Goal: Information Seeking & Learning: Compare options

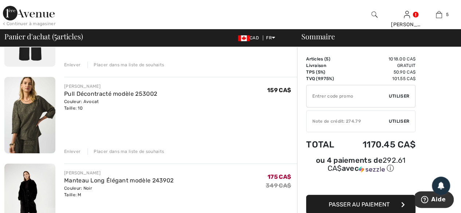
scroll to position [73, 0]
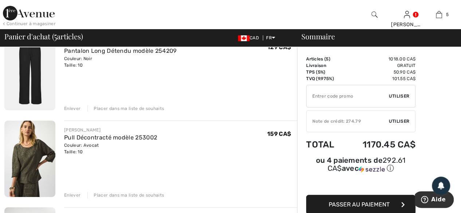
click at [69, 192] on div "Enlever" at bounding box center [72, 195] width 16 height 7
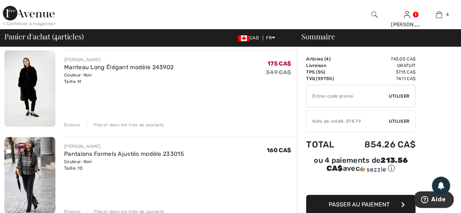
scroll to position [146, 0]
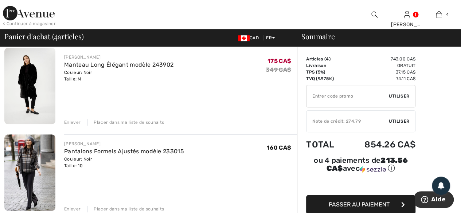
click at [75, 124] on div "Enlever" at bounding box center [72, 122] width 16 height 7
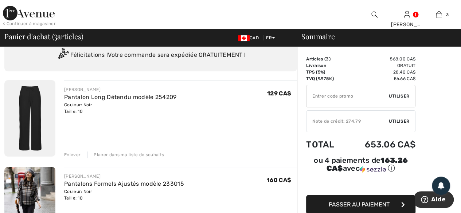
scroll to position [36, 0]
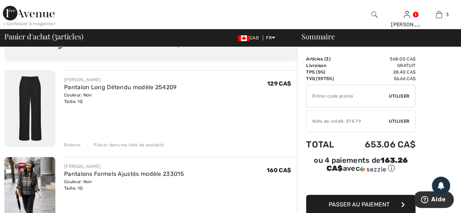
click at [66, 145] on div "Enlever" at bounding box center [72, 145] width 16 height 7
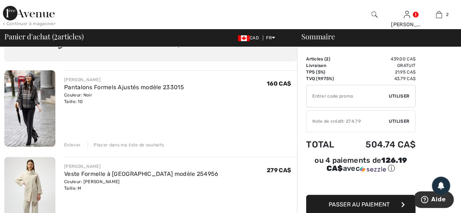
click at [68, 145] on div "Enlever" at bounding box center [72, 145] width 16 height 7
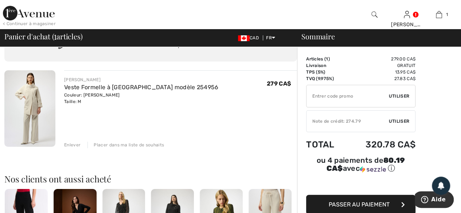
click at [32, 101] on img at bounding box center [29, 108] width 51 height 77
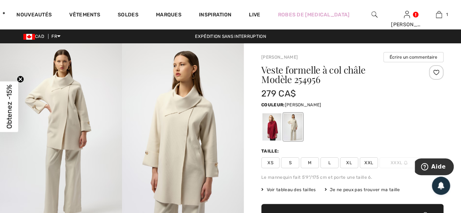
click at [294, 126] on div at bounding box center [293, 126] width 19 height 27
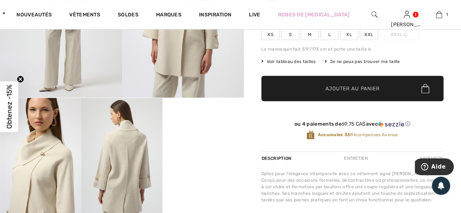
scroll to position [146, 0]
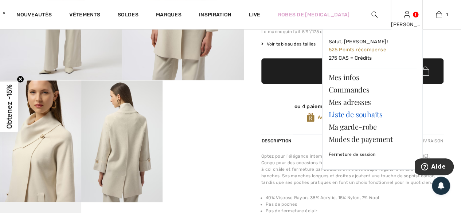
click at [368, 115] on link "Liste de souhaits" at bounding box center [372, 114] width 88 height 12
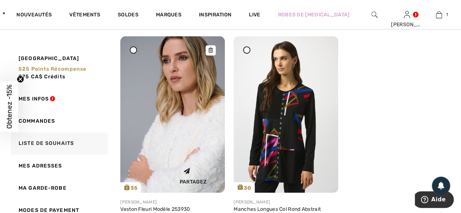
scroll to position [474, 0]
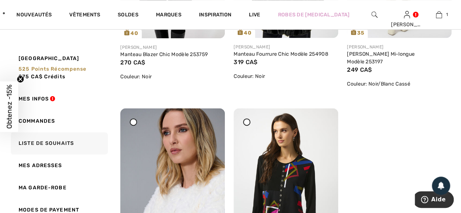
drag, startPoint x: 208, startPoint y: 112, endPoint x: 262, endPoint y: 36, distance: 93.8
click at [207, 112] on div at bounding box center [211, 113] width 10 height 10
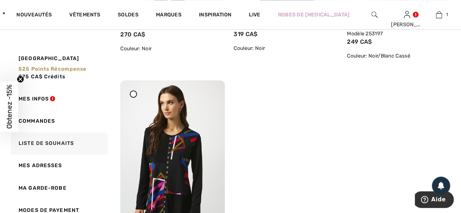
scroll to position [547, 0]
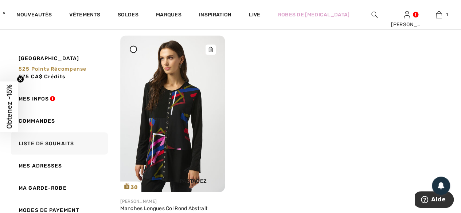
click at [167, 136] on img at bounding box center [172, 113] width 105 height 157
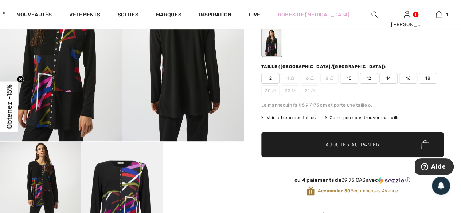
scroll to position [73, 0]
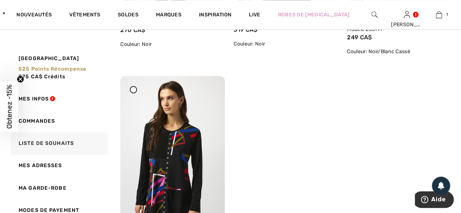
scroll to position [510, 0]
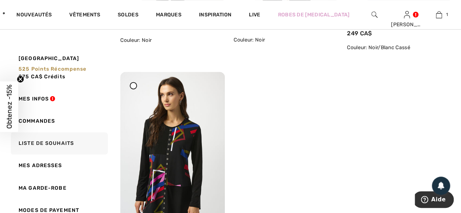
drag, startPoint x: 209, startPoint y: 78, endPoint x: 257, endPoint y: 34, distance: 65.0
click at [209, 78] on icon at bounding box center [210, 76] width 4 height 5
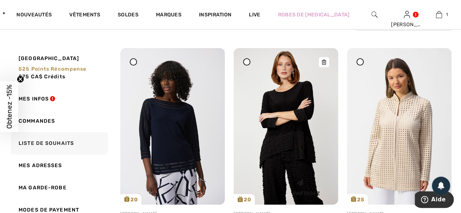
scroll to position [69, 0]
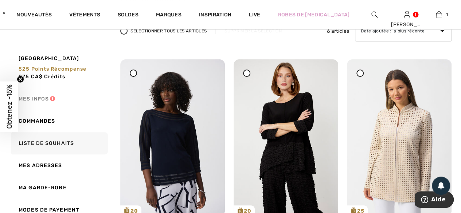
click at [31, 99] on link "Mes infos" at bounding box center [58, 99] width 98 height 22
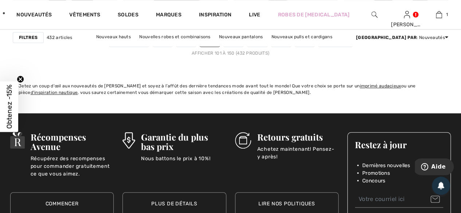
scroll to position [2988, 0]
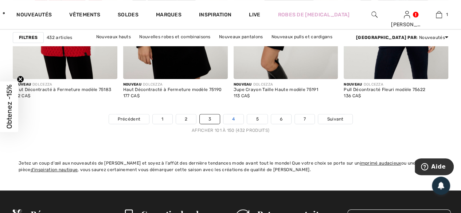
click at [237, 118] on link "4" at bounding box center [233, 118] width 20 height 9
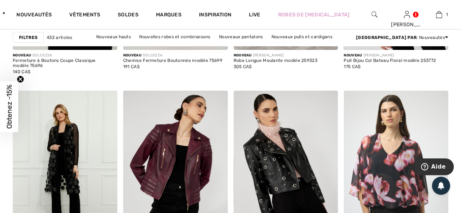
scroll to position [1276, 0]
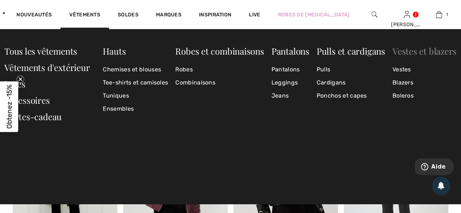
click at [408, 53] on link "Vestes et blazers" at bounding box center [424, 51] width 64 height 12
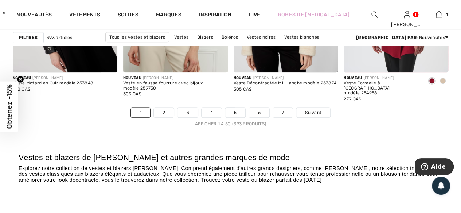
scroll to position [3025, 0]
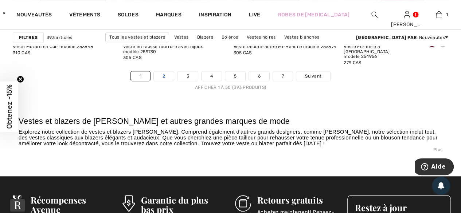
click at [164, 73] on link "2" at bounding box center [164, 75] width 20 height 9
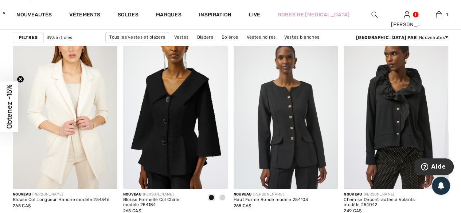
scroll to position [510, 0]
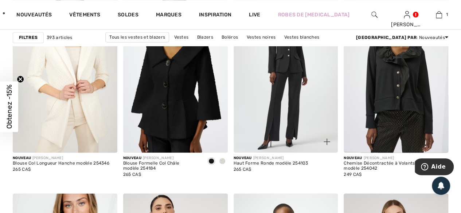
click at [306, 122] on img at bounding box center [286, 74] width 105 height 157
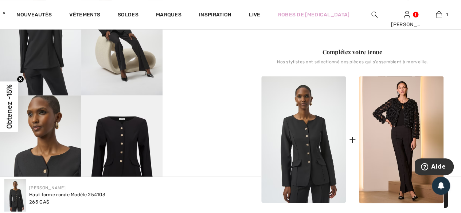
scroll to position [255, 0]
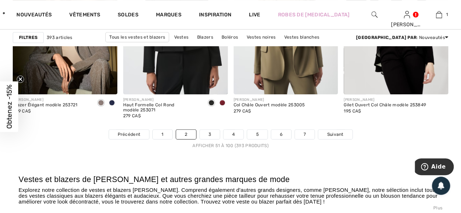
scroll to position [2988, 0]
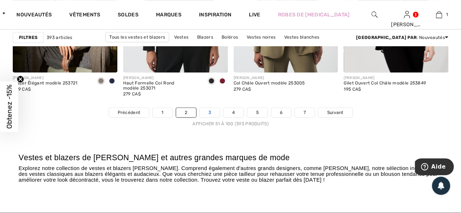
click at [209, 111] on link "3" at bounding box center [210, 112] width 20 height 9
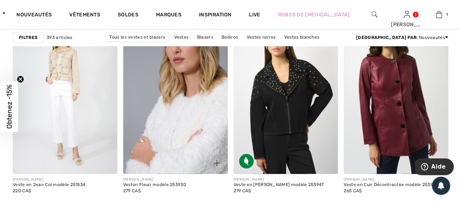
scroll to position [948, 0]
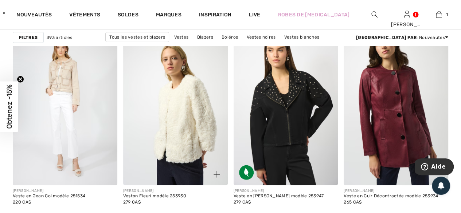
click at [188, 123] on img at bounding box center [175, 107] width 105 height 157
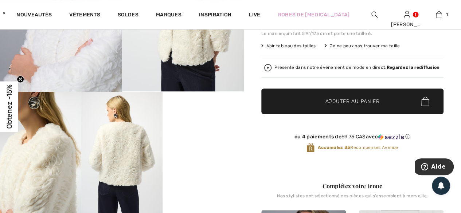
scroll to position [146, 0]
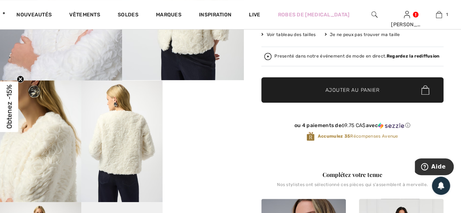
click at [200, 121] on video "Your browser does not support the video tag." at bounding box center [203, 101] width 81 height 41
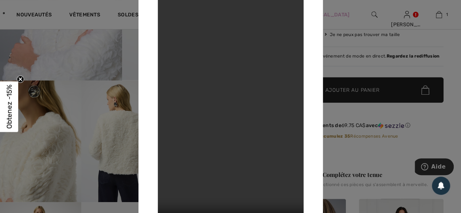
click at [368, 67] on div at bounding box center [230, 106] width 461 height 213
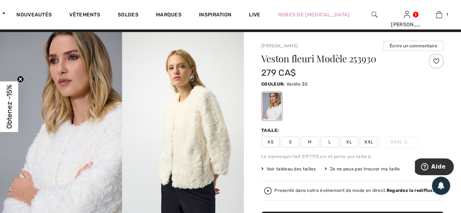
scroll to position [0, 0]
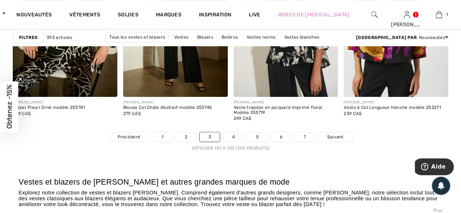
scroll to position [2952, 0]
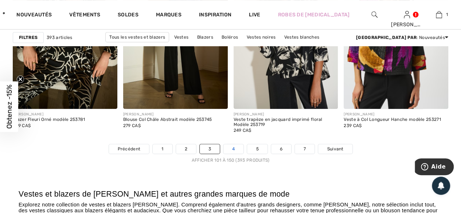
click at [232, 146] on link "4" at bounding box center [233, 148] width 20 height 9
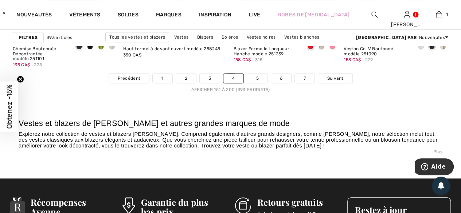
scroll to position [3061, 0]
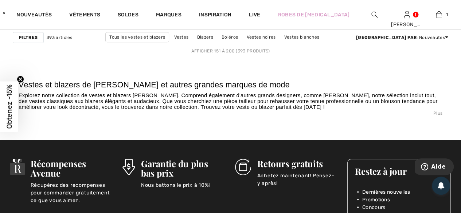
click at [256, 44] on link "5" at bounding box center [257, 39] width 20 height 9
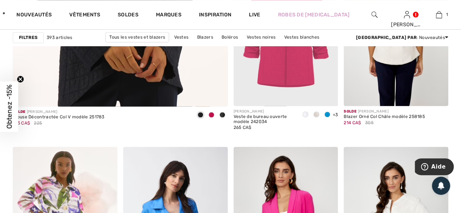
scroll to position [1895, 0]
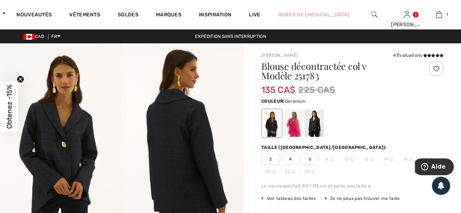
click at [295, 132] on div at bounding box center [293, 123] width 19 height 27
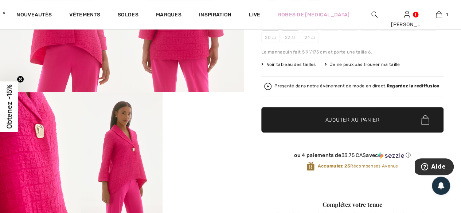
scroll to position [146, 0]
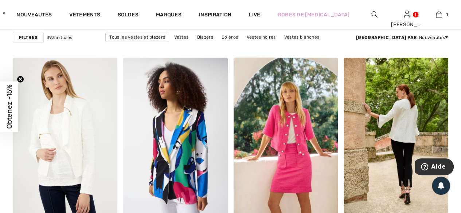
scroll to position [2190, 0]
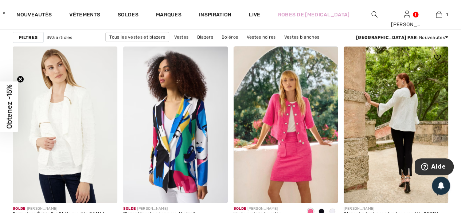
click at [395, 133] on img at bounding box center [396, 125] width 105 height 157
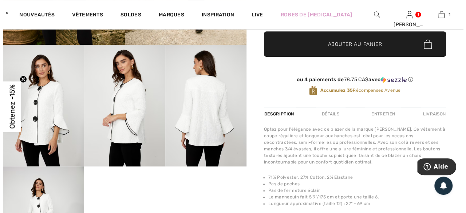
scroll to position [182, 0]
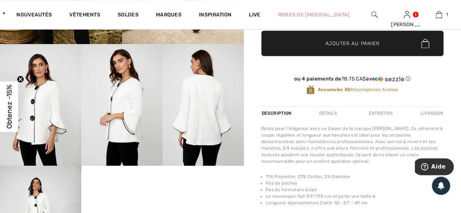
click at [195, 118] on img at bounding box center [203, 105] width 81 height 122
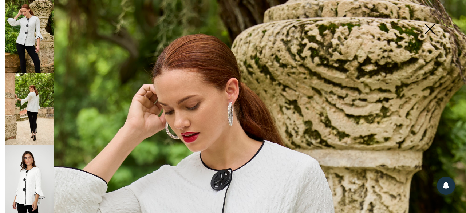
scroll to position [0, 0]
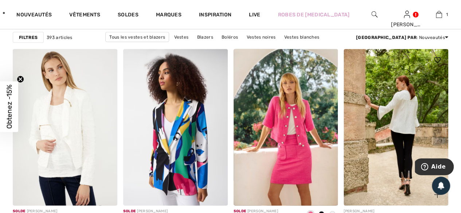
scroll to position [2226, 0]
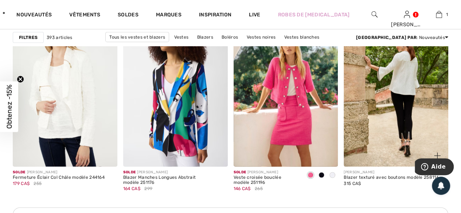
click at [402, 93] on img at bounding box center [396, 88] width 105 height 157
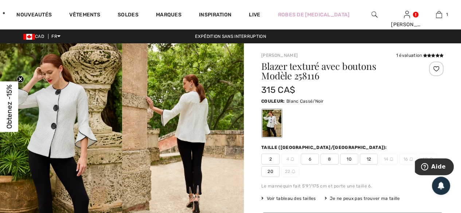
click at [188, 132] on img at bounding box center [183, 134] width 122 height 183
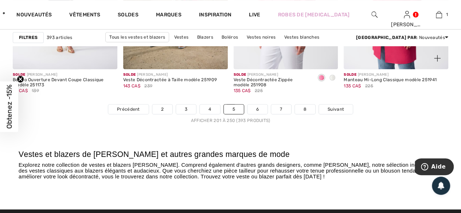
scroll to position [3028, 0]
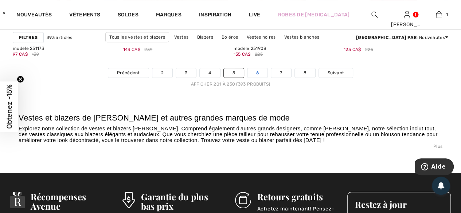
click at [256, 71] on link "6" at bounding box center [257, 72] width 20 height 9
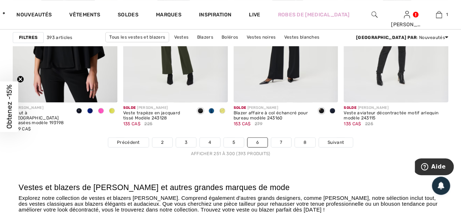
scroll to position [3025, 0]
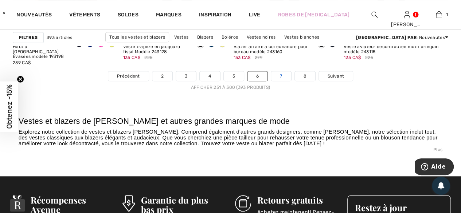
click at [280, 81] on link "7" at bounding box center [281, 75] width 20 height 9
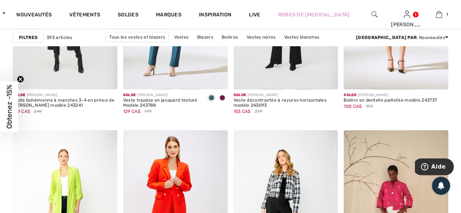
scroll to position [2187, 0]
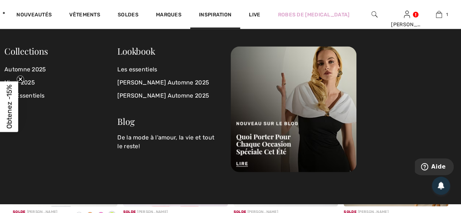
click at [231, 15] on span "Inspiration" at bounding box center [215, 16] width 32 height 8
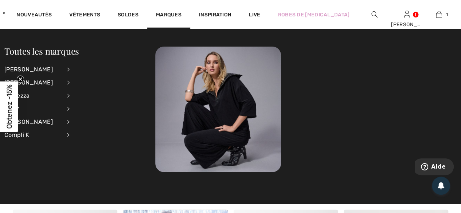
scroll to position [2296, 0]
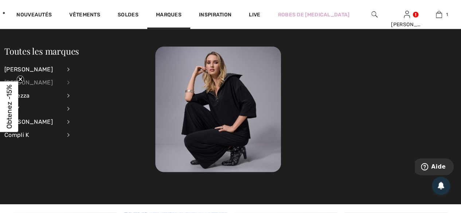
click at [24, 82] on div "[PERSON_NAME]" at bounding box center [32, 82] width 57 height 13
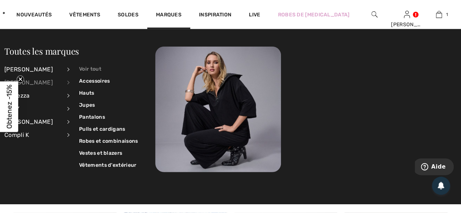
click at [87, 68] on link "Voir tout" at bounding box center [108, 69] width 59 height 12
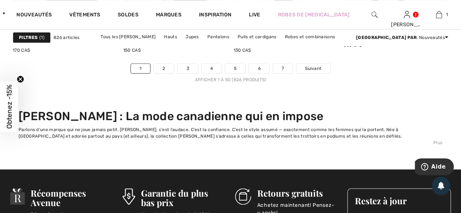
scroll to position [3171, 0]
